Goal: Information Seeking & Learning: Find specific fact

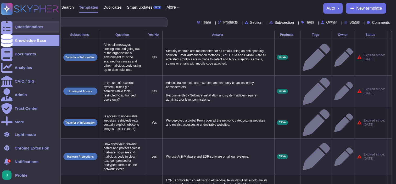
click at [7, 27] on icon at bounding box center [7, 26] width 12 height 15
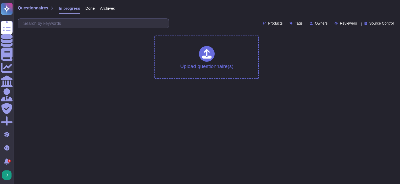
click at [80, 24] on input "text" at bounding box center [95, 23] width 148 height 9
paste input "Can you please provide ISO 27001 document or SOC2 Type 2 report"
type input "Can you please provide ISO 27001 document or SOC2 Type 2 report"
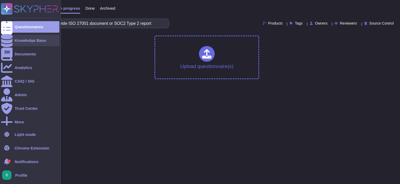
click at [24, 42] on div "Knowledge Base" at bounding box center [30, 40] width 31 height 4
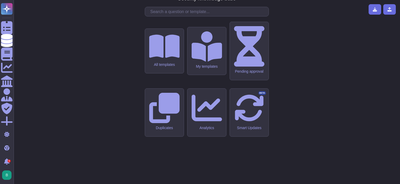
click at [165, 16] on input "text" at bounding box center [208, 11] width 121 height 9
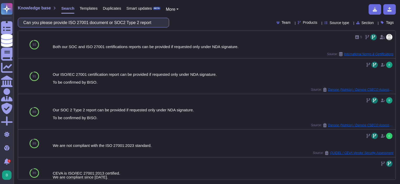
click at [93, 22] on input "Can you please provide ISO 27001 document or SOC2 Type 2 report" at bounding box center [92, 22] width 143 height 9
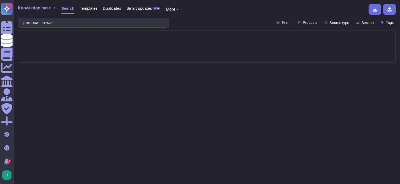
type input "personal firewall"
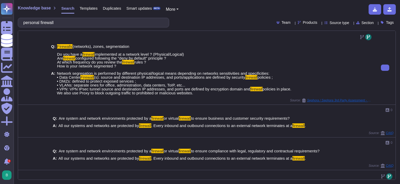
drag, startPoint x: 56, startPoint y: 73, endPoint x: 203, endPoint y: 92, distance: 147.7
click at [203, 92] on span "Network segregation is performed by different physical/logical means depending …" at bounding box center [174, 83] width 234 height 24
copy span "Network segregation is performed by different physical/logical means depending …"
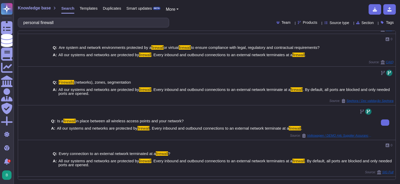
scroll to position [105, 0]
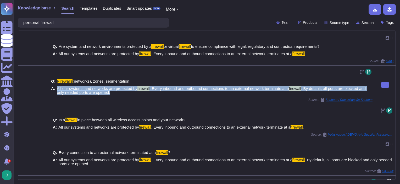
drag, startPoint x: 110, startPoint y: 97, endPoint x: 56, endPoint y: 92, distance: 53.8
click at [57, 92] on span "All our systems and networks are protected by firewall . Every inbound and outb…" at bounding box center [214, 91] width 315 height 8
copy span "All our systems and networks are protected by firewall . Every inbound and outb…"
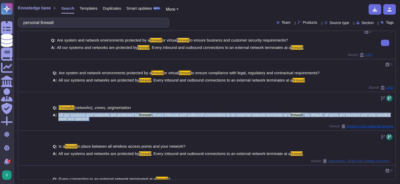
scroll to position [78, 0]
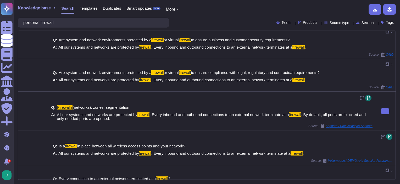
click at [361, 109] on div "Q: Firewalls (networks), zones, segmentation" at bounding box center [211, 107] width 321 height 4
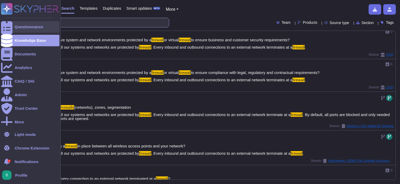
drag, startPoint x: 74, startPoint y: 22, endPoint x: 12, endPoint y: 25, distance: 62.0
click at [13, 24] on div "Questionnaires Knowledge Base Documents Analytics CAIQ / SIG Admin Trust Center…" at bounding box center [200, 92] width 400 height 184
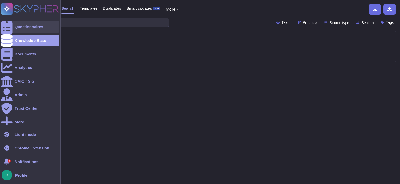
type input "edr"
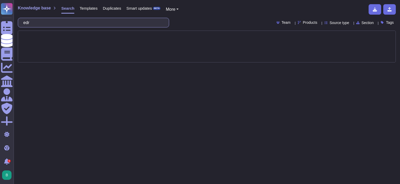
click at [75, 21] on input "edr" at bounding box center [92, 22] width 143 height 9
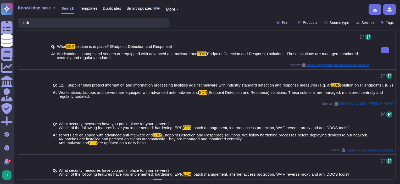
drag, startPoint x: 56, startPoint y: 54, endPoint x: 152, endPoint y: 61, distance: 96.3
click at [152, 61] on div "Q: What EDR solution is in place? (Endpoint Detection and Response) A: Workstat…" at bounding box center [211, 52] width 321 height 22
copy span "Workstations, laptops and servers are equipped with advanced anti-malware and E…"
click at [147, 60] on div "Q: What EDR solution is in place? (Endpoint Detection and Response) A: Workstat…" at bounding box center [211, 52] width 321 height 22
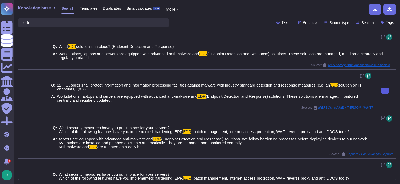
click at [381, 90] on button at bounding box center [385, 91] width 8 height 6
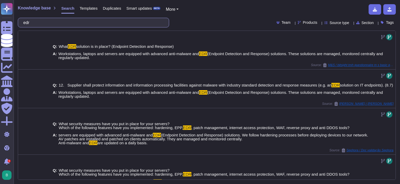
click at [88, 19] on input "edr" at bounding box center [92, 22] width 143 height 9
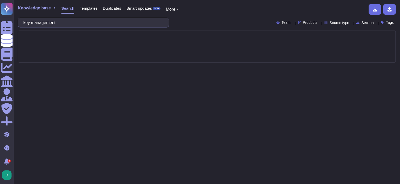
type input "key management"
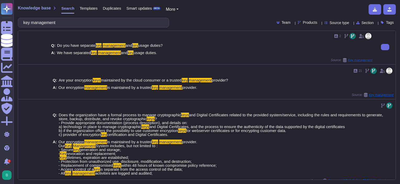
scroll to position [288, 0]
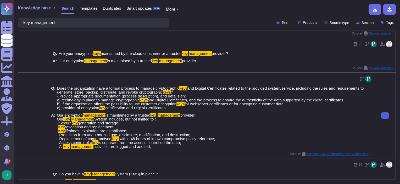
click at [385, 116] on icon at bounding box center [385, 116] width 0 height 0
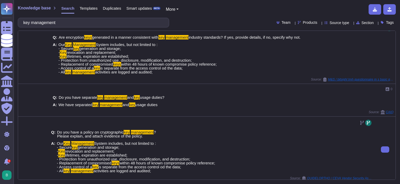
scroll to position [0, 0]
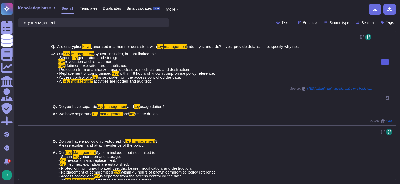
click at [385, 62] on icon at bounding box center [385, 62] width 0 height 0
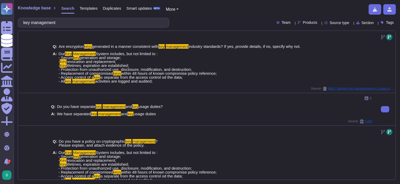
click at [227, 98] on div "0" at bounding box center [211, 98] width 321 height 6
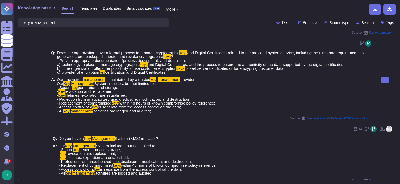
scroll to position [328, 0]
